Goal: Task Accomplishment & Management: Complete application form

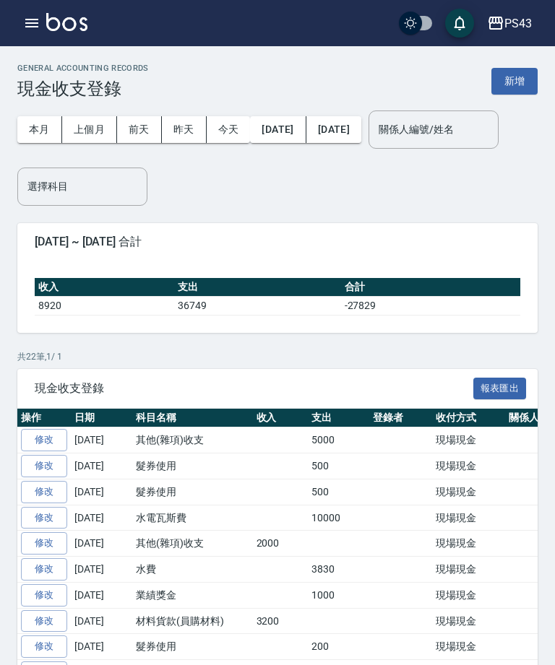
click at [524, 85] on button "新增" at bounding box center [514, 81] width 46 height 27
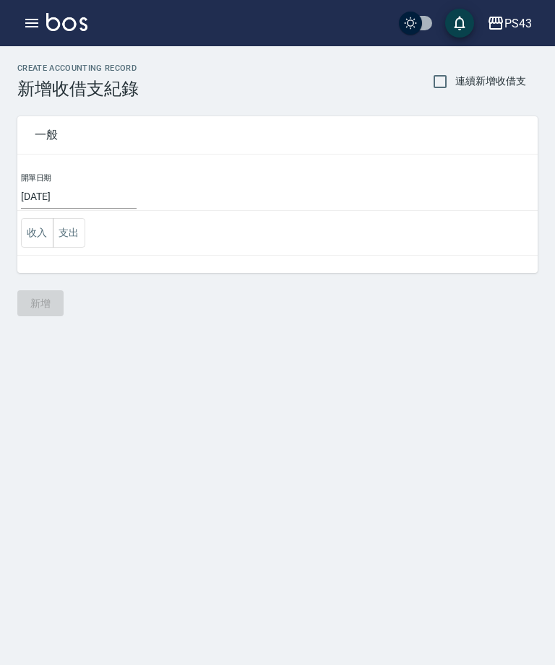
click at [35, 243] on button "收入" at bounding box center [37, 233] width 33 height 30
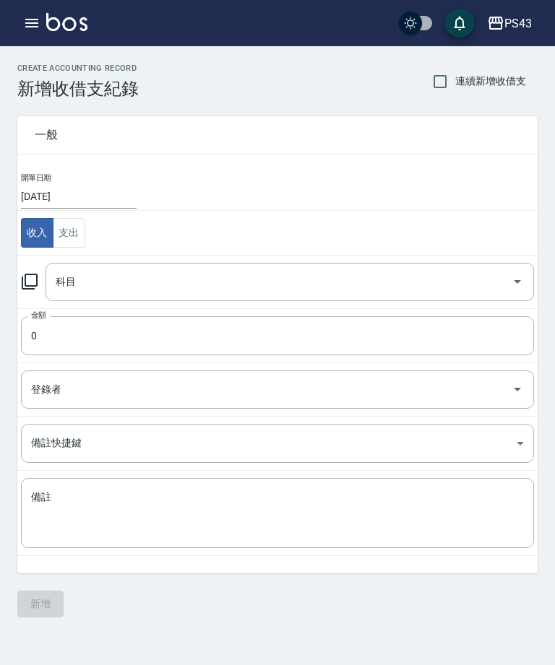
click at [21, 288] on icon at bounding box center [29, 281] width 17 height 17
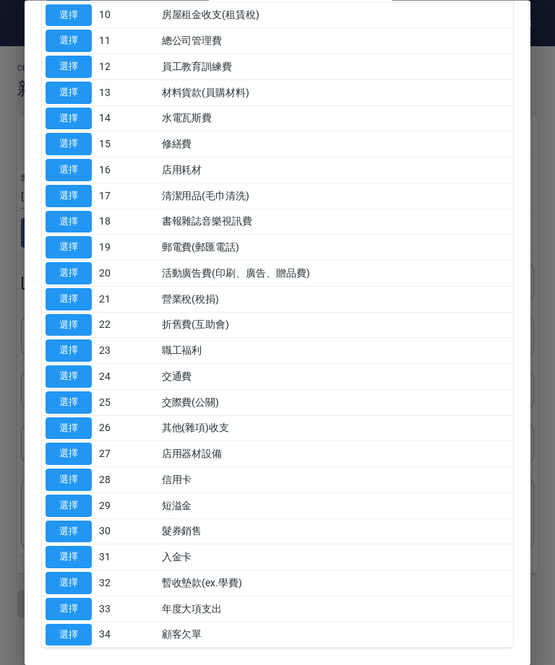
scroll to position [346, 0]
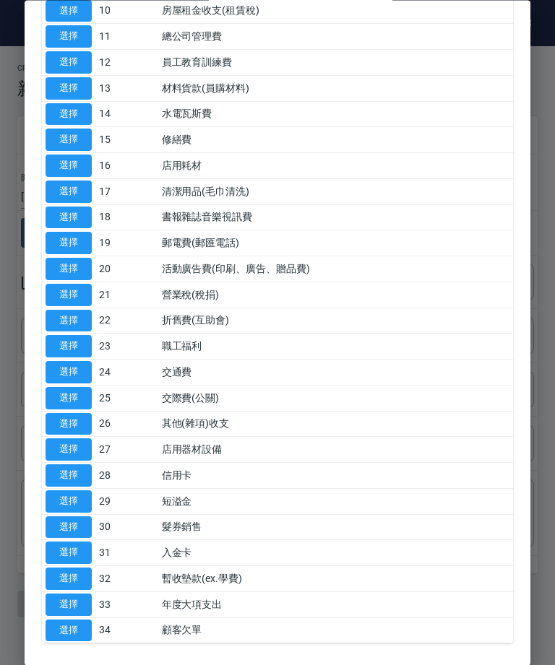
click at [78, 85] on button "選擇" at bounding box center [69, 88] width 46 height 22
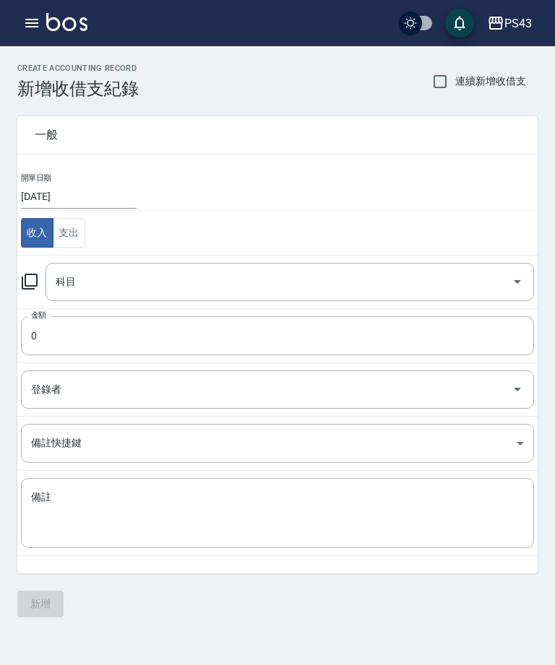
type input "13 材料貨款(員購材料)"
click at [54, 338] on input "0" at bounding box center [277, 335] width 513 height 39
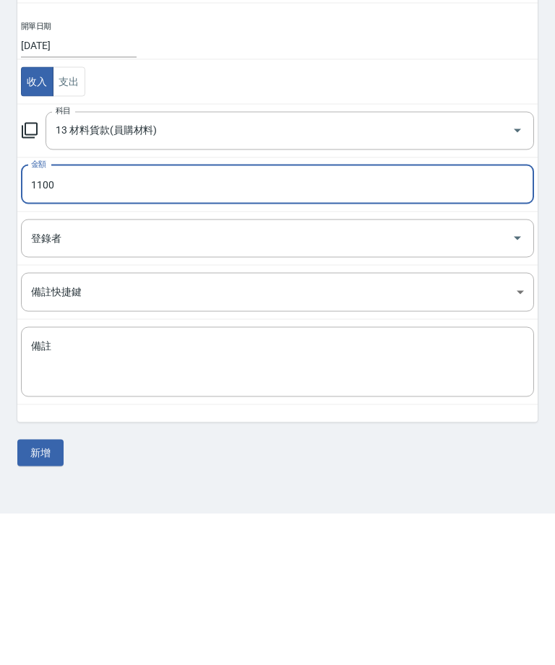
type input "1100"
click at [183, 491] on textarea "備註" at bounding box center [277, 514] width 493 height 46
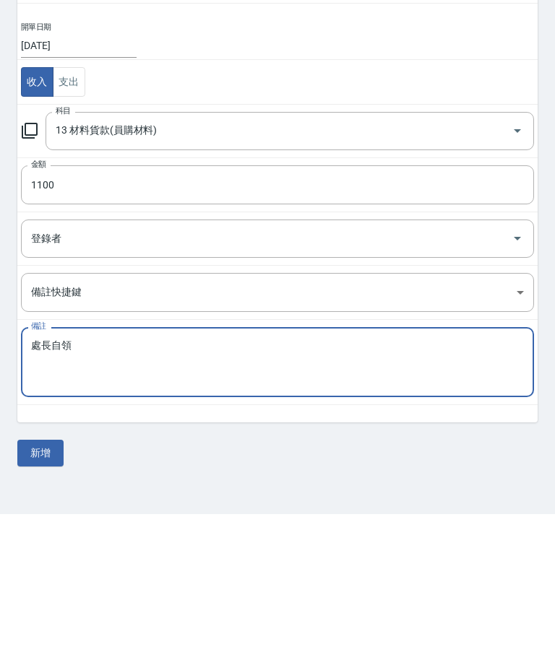
scroll to position [46, 0]
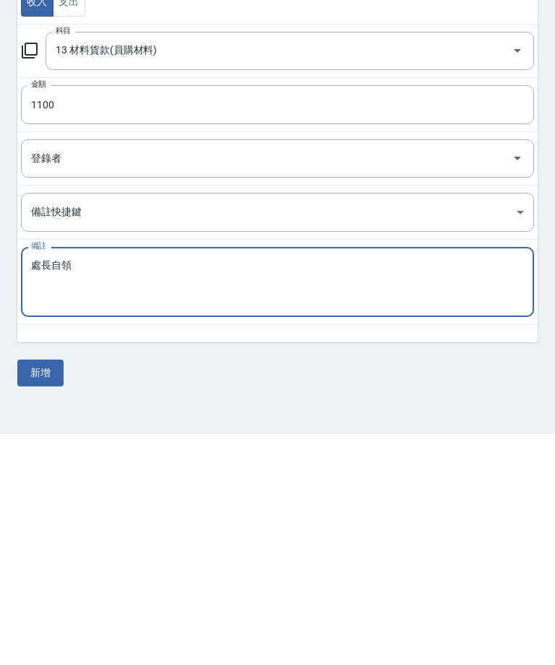
type textarea "處長自領"
click at [48, 591] on button "新增" at bounding box center [40, 604] width 46 height 27
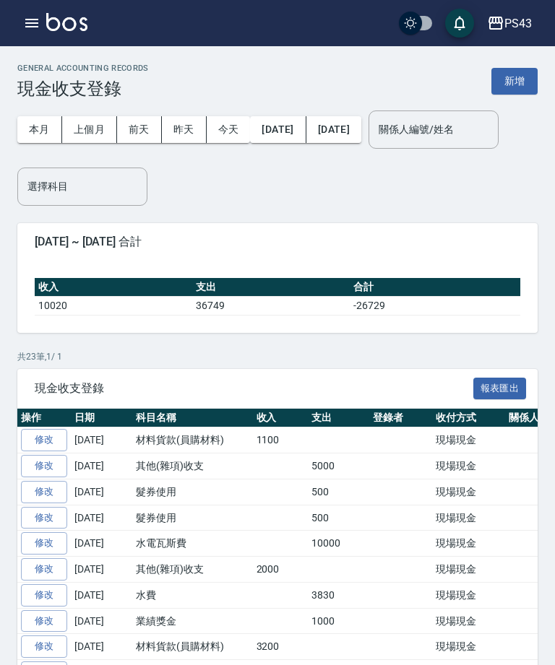
click at [36, 30] on icon "button" at bounding box center [31, 22] width 17 height 17
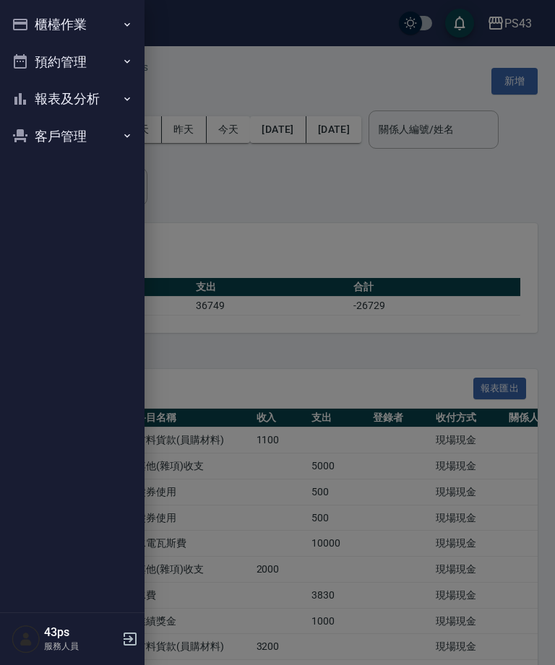
click at [200, 72] on div at bounding box center [277, 332] width 555 height 665
